Goal: Information Seeking & Learning: Learn about a topic

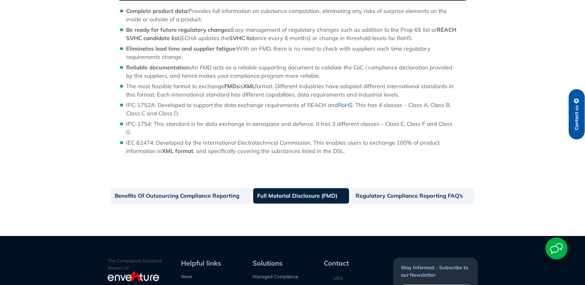
scroll to position [647, 0]
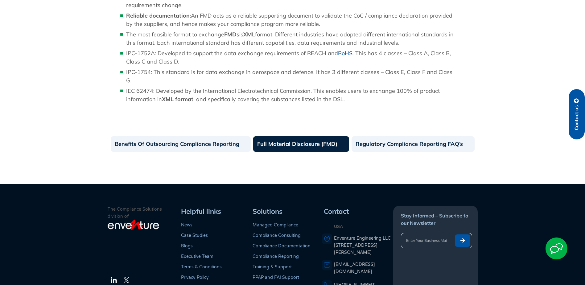
click at [281, 141] on link "Full Material Disclosure (FMD)" at bounding box center [301, 143] width 96 height 15
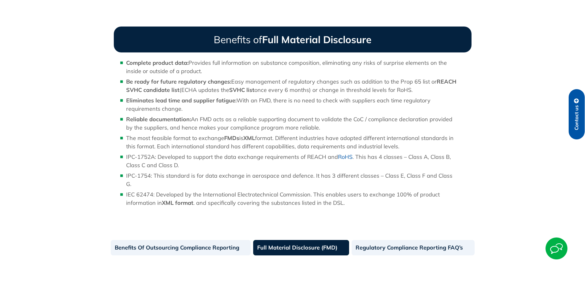
scroll to position [555, 0]
